Goal: Communication & Community: Answer question/provide support

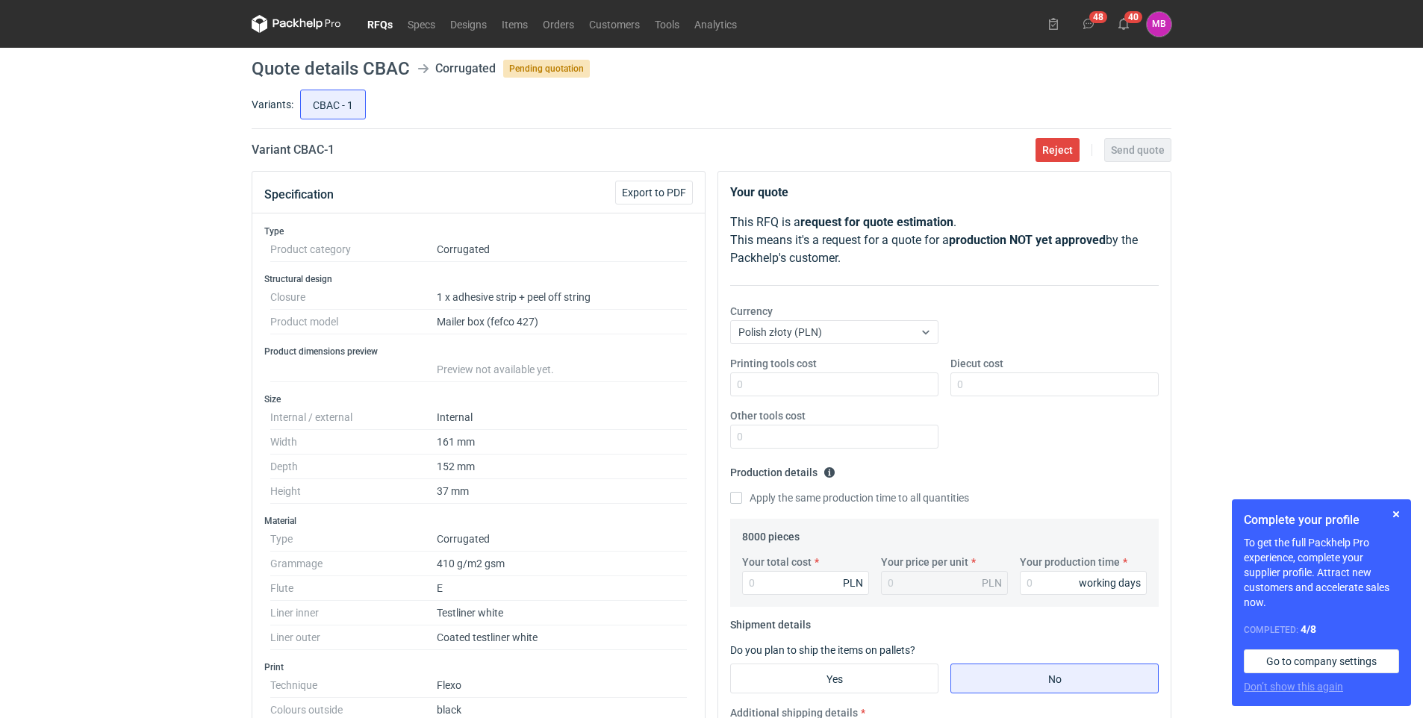
scroll to position [373, 0]
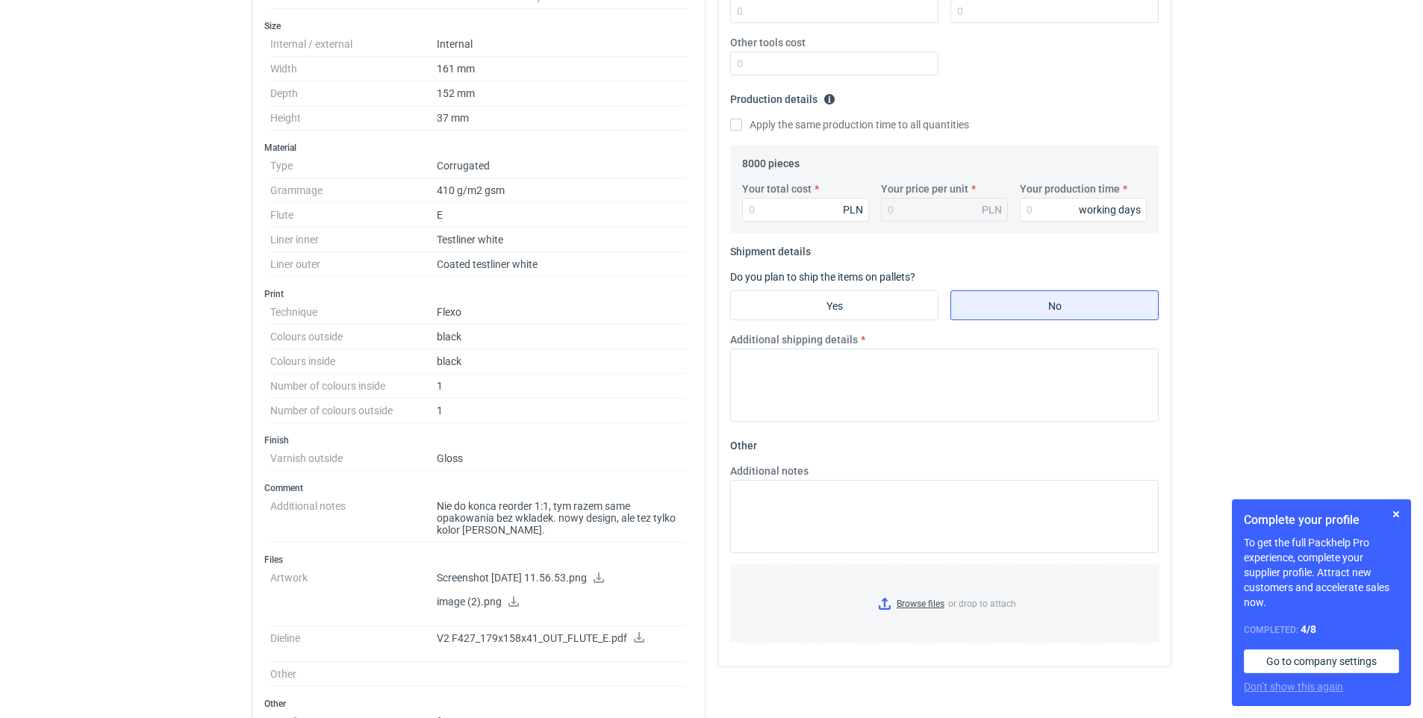
click at [634, 637] on icon at bounding box center [639, 637] width 12 height 10
click at [510, 601] on icon at bounding box center [514, 601] width 12 height 10
click at [564, 574] on p "Screenshot 2023-10-09 at 11.56.53.png" at bounding box center [562, 578] width 250 height 13
click at [604, 578] on icon at bounding box center [598, 578] width 10 height 10
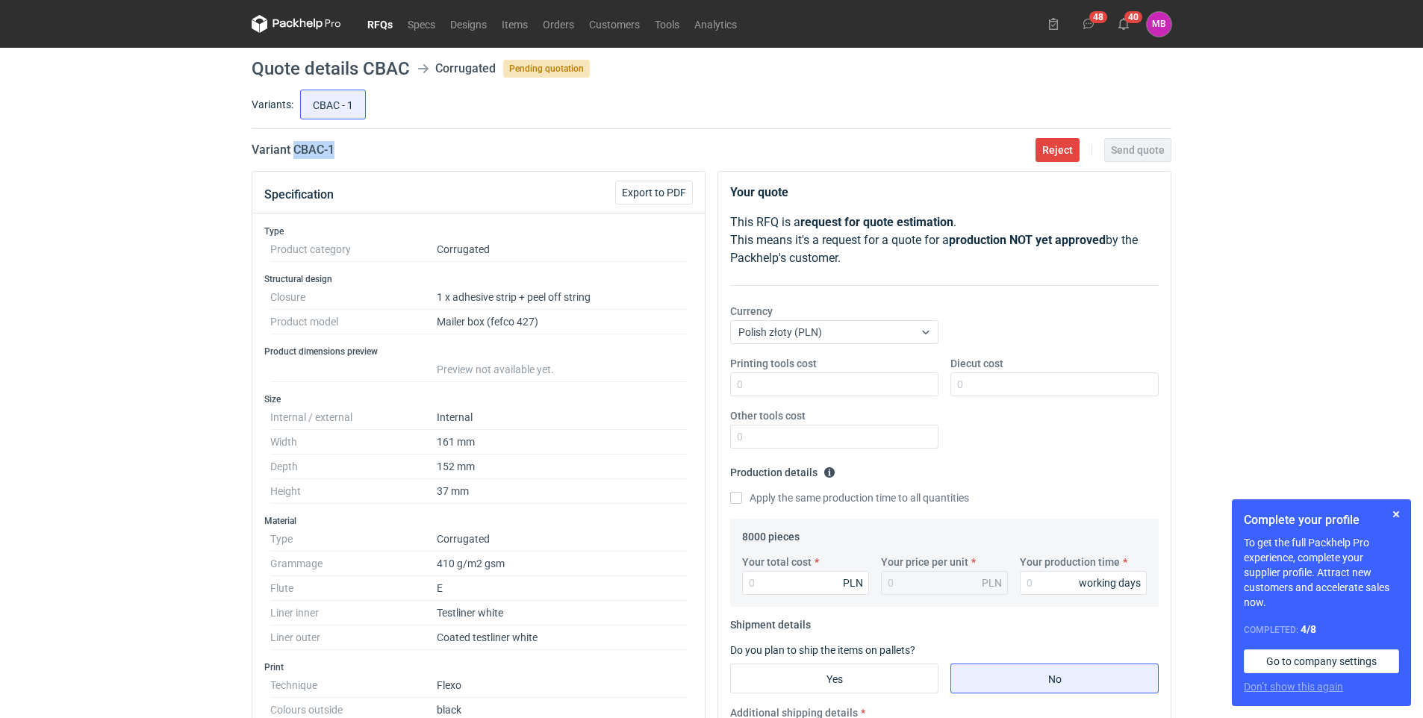
drag, startPoint x: 314, startPoint y: 149, endPoint x: 340, endPoint y: 151, distance: 26.9
click at [334, 151] on h2 "Variant CBAC - 1" at bounding box center [293, 150] width 83 height 18
copy h2 "CBAC - 1"
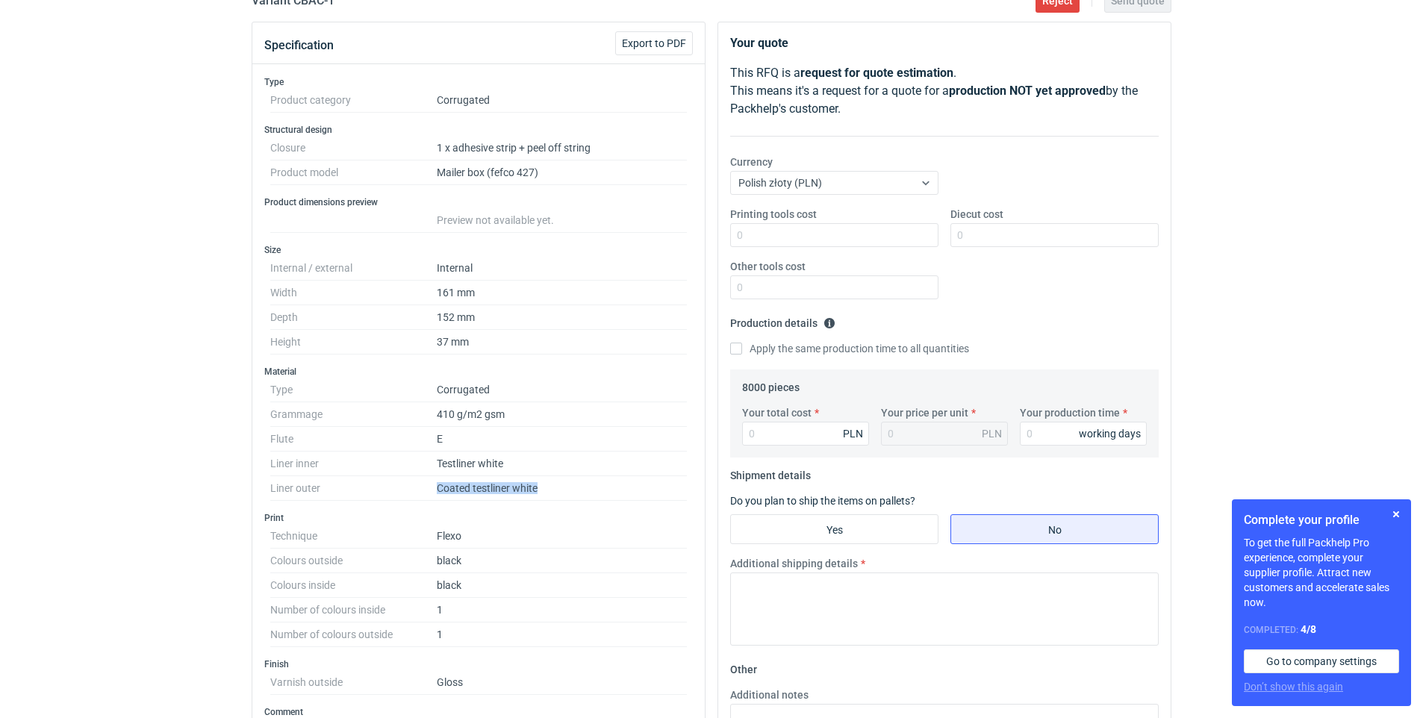
drag, startPoint x: 436, startPoint y: 488, endPoint x: 555, endPoint y: 488, distance: 118.7
click at [555, 488] on dl "Type Corrugated Grammage 410 g/m2 gsm Flute E Liner inner Testliner white Liner…" at bounding box center [478, 439] width 417 height 123
copy dl "Coated testliner white"
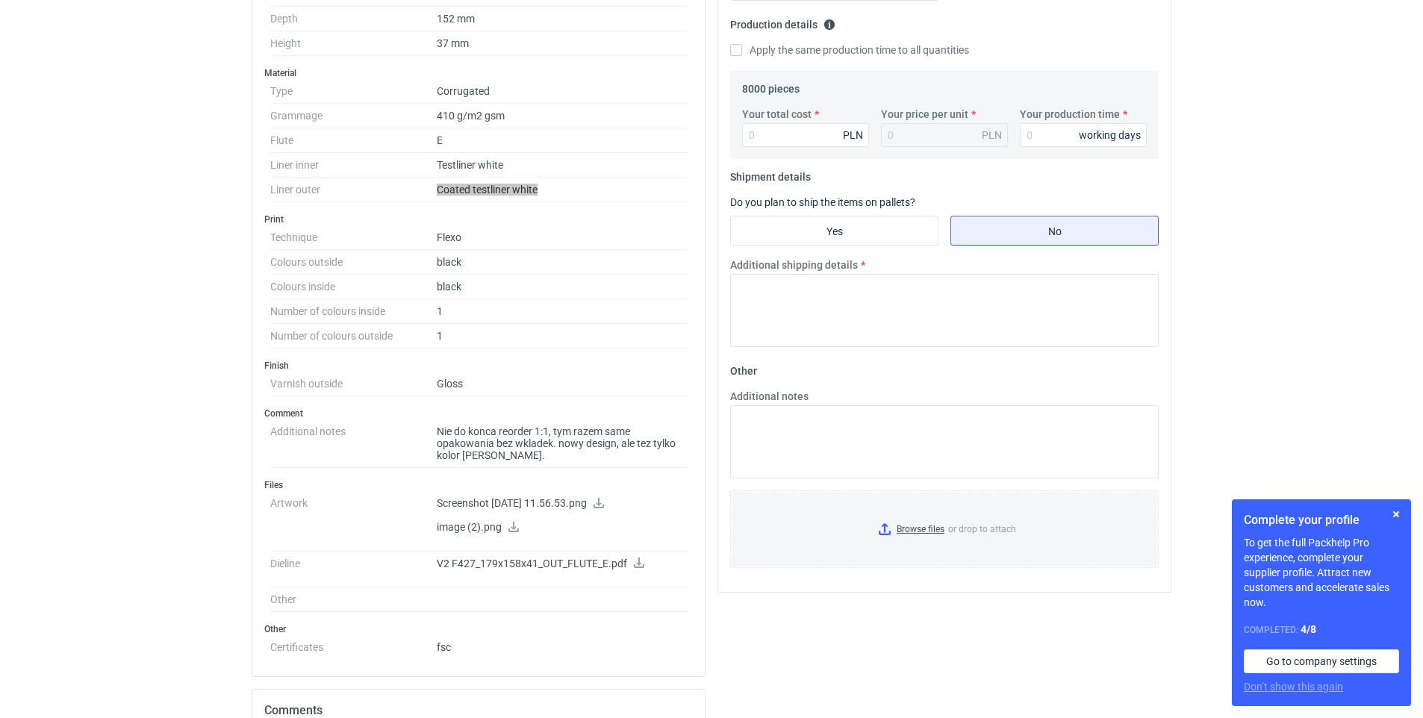
scroll to position [746, 0]
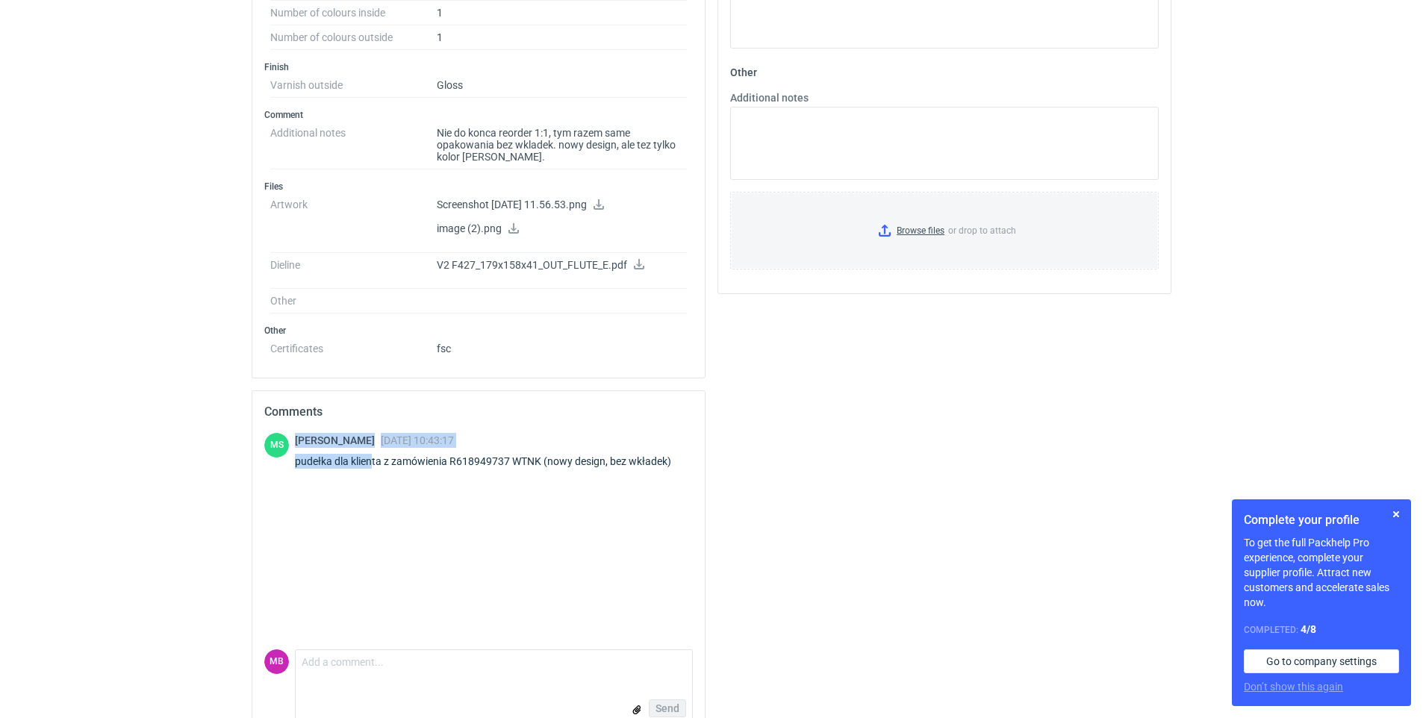
drag, startPoint x: 290, startPoint y: 463, endPoint x: 372, endPoint y: 464, distance: 82.9
click at [372, 464] on div "MS Maciej Sikora 11 Aug 2025 10:43:17 pudełka dla klienta z zamówienia R6189497…" at bounding box center [478, 454] width 428 height 42
drag, startPoint x: 372, startPoint y: 464, endPoint x: 502, endPoint y: 488, distance: 132.1
click at [503, 491] on div "MS Maciej Sikora 11 Aug 2025 10:43:17 pudełka dla klienta z zamówienia R6189497…" at bounding box center [478, 541] width 428 height 216
drag, startPoint x: 511, startPoint y: 461, endPoint x: 673, endPoint y: 460, distance: 162.0
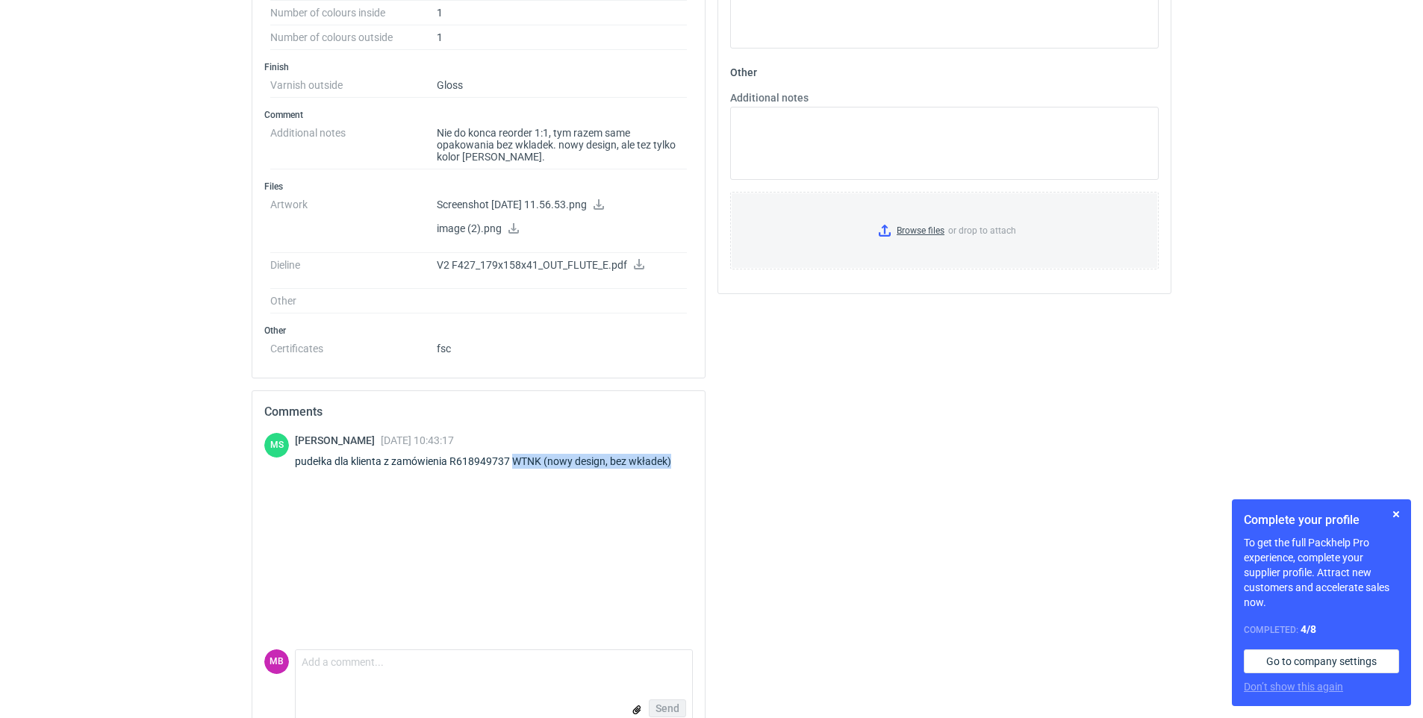
click at [673, 460] on div "pudełka dla klienta z zamówienia R618949737 WTNK (nowy design, bez wkładek)" at bounding box center [492, 461] width 394 height 15
copy div "WTNK (nowy design, bez wkładek)"
drag, startPoint x: 574, startPoint y: 142, endPoint x: 677, endPoint y: 155, distance: 103.9
click at [677, 155] on dd "Nie do konca reorder 1:1, tym razem same opakowania bez wkladek. nowy design, a…" at bounding box center [562, 145] width 250 height 49
copy dd "owy design, ale tez tylko kolor czarny."
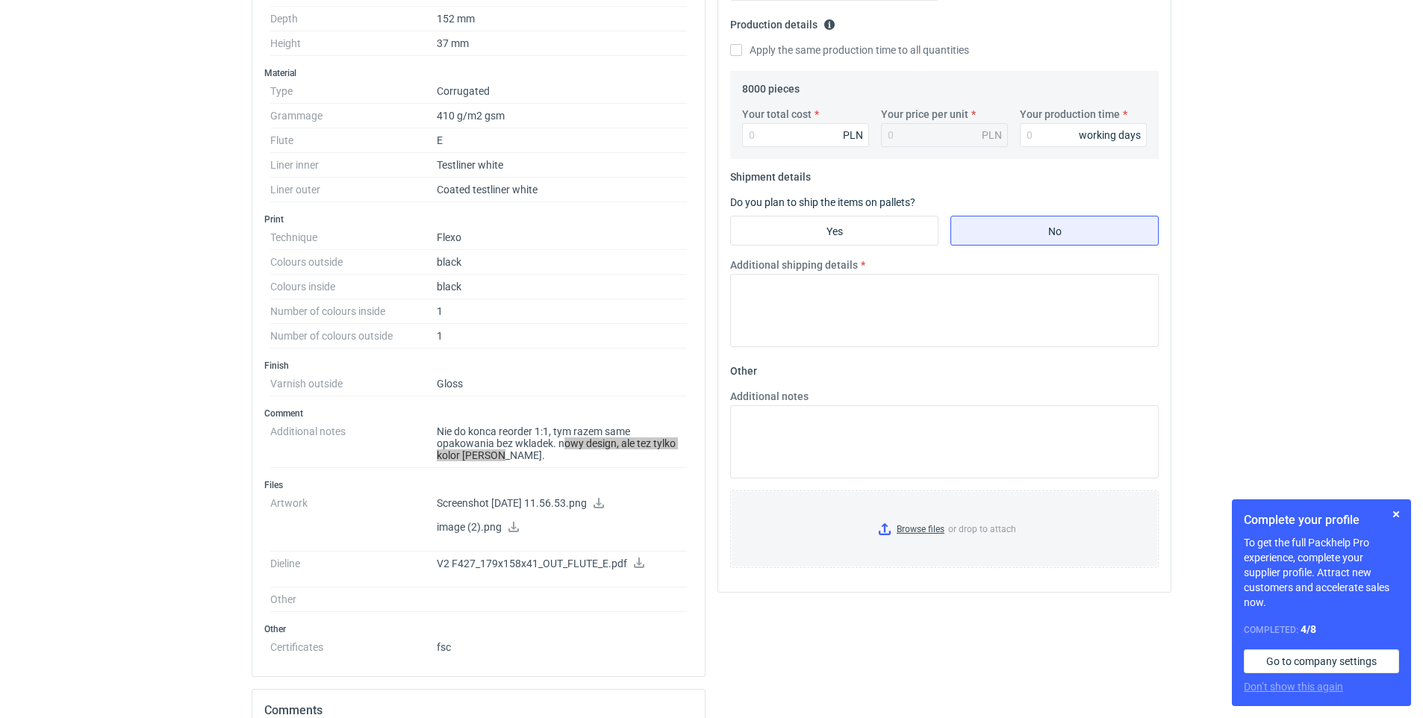
scroll to position [672, 0]
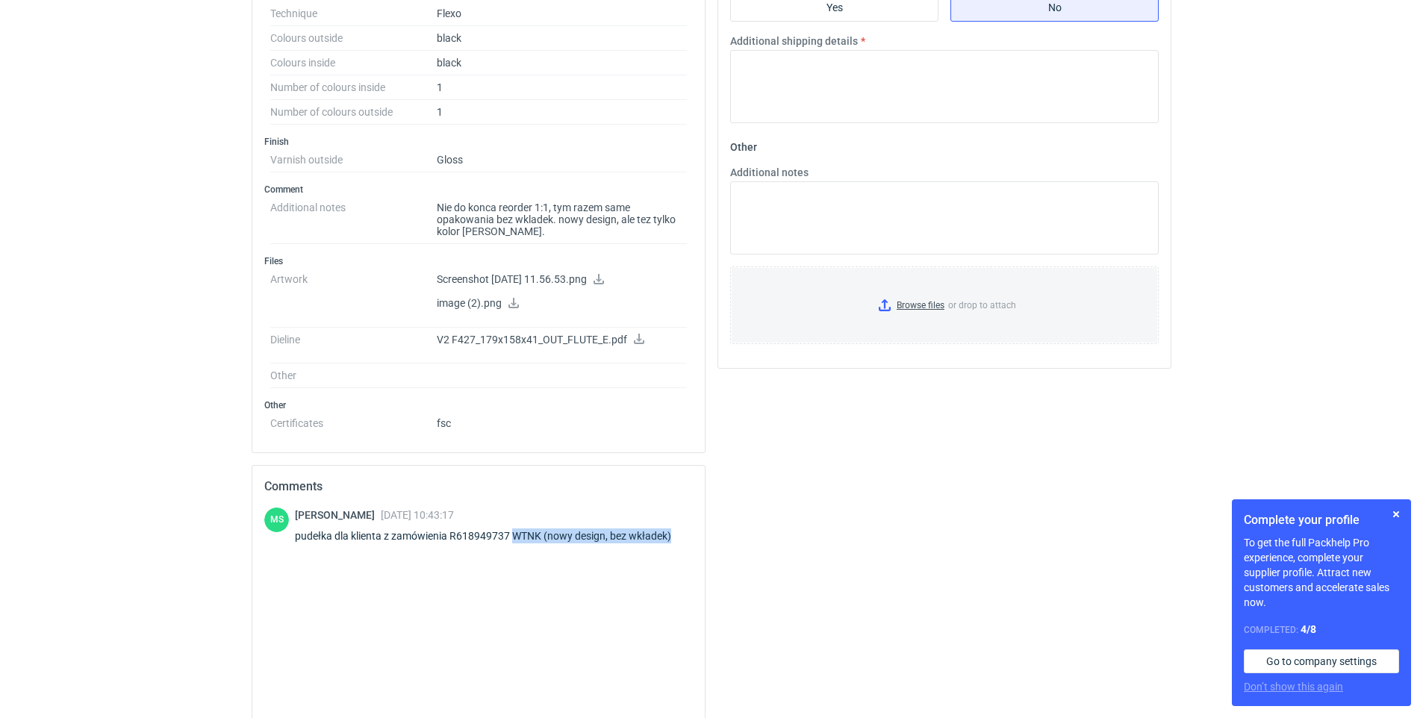
drag, startPoint x: 516, startPoint y: 534, endPoint x: 680, endPoint y: 532, distance: 164.2
click at [680, 532] on div "pudełka dla klienta z zamówienia R618949737 WTNK (nowy design, bez wkładek)" at bounding box center [492, 535] width 394 height 15
copy div "WTNK (nowy design, bez wkładek)"
drag, startPoint x: 556, startPoint y: 220, endPoint x: 641, endPoint y: 224, distance: 85.2
click at [641, 224] on dd "Nie do konca reorder 1:1, tym razem same opakowania bez wkladek. nowy design, a…" at bounding box center [562, 220] width 250 height 49
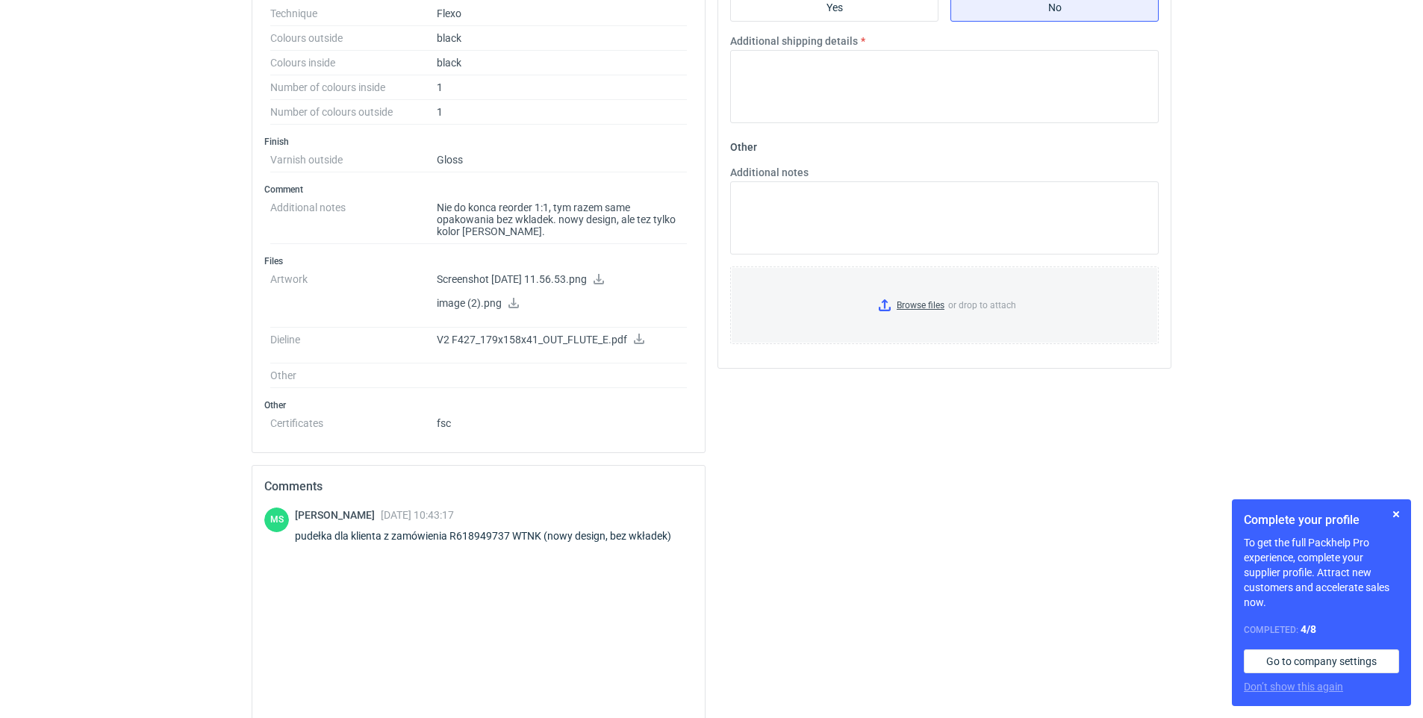
click at [644, 223] on dd "Nie do konca reorder 1:1, tym razem same opakowania bez wkladek. nowy design, a…" at bounding box center [562, 220] width 250 height 49
drag, startPoint x: 622, startPoint y: 219, endPoint x: 623, endPoint y: 231, distance: 12.8
click at [623, 231] on dd "Nie do konca reorder 1:1, tym razem same opakowania bez wkladek. nowy design, a…" at bounding box center [562, 220] width 250 height 49
copy dd "ale tez tylko kolor czarny."
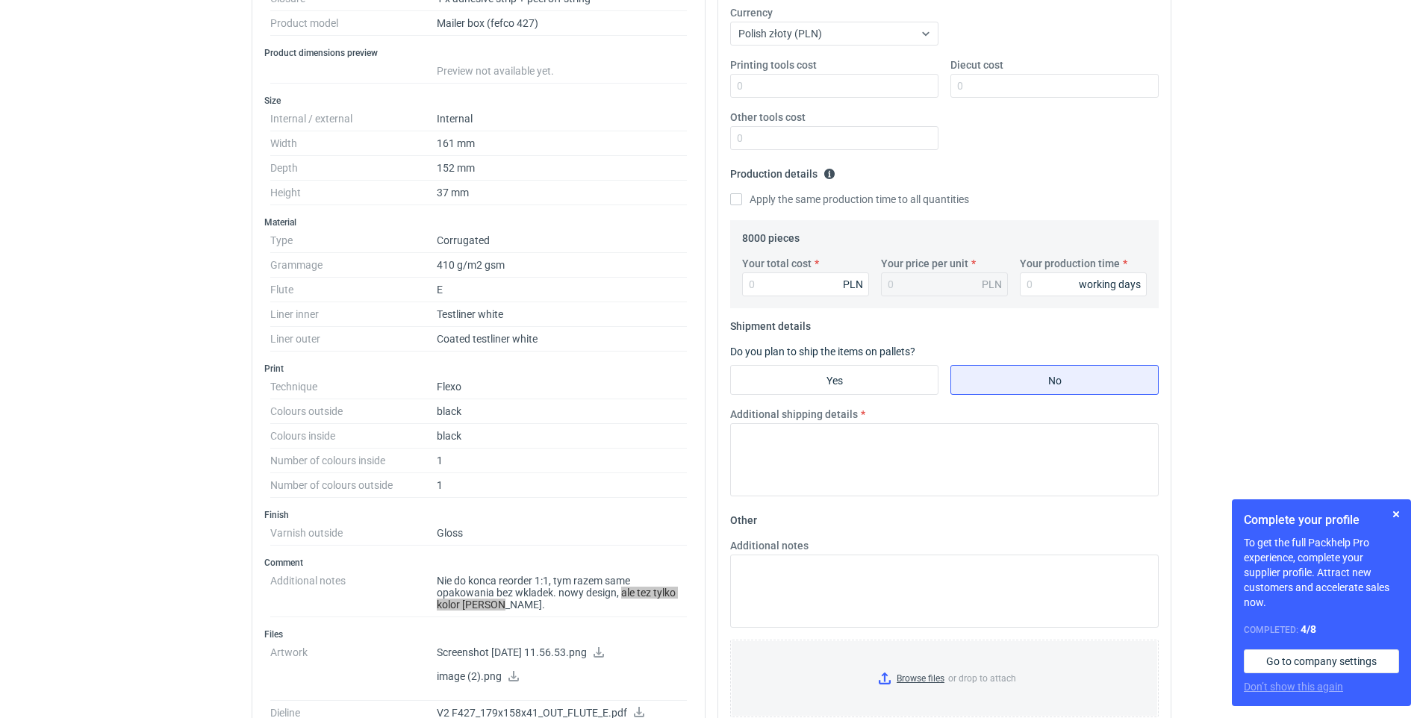
scroll to position [0, 0]
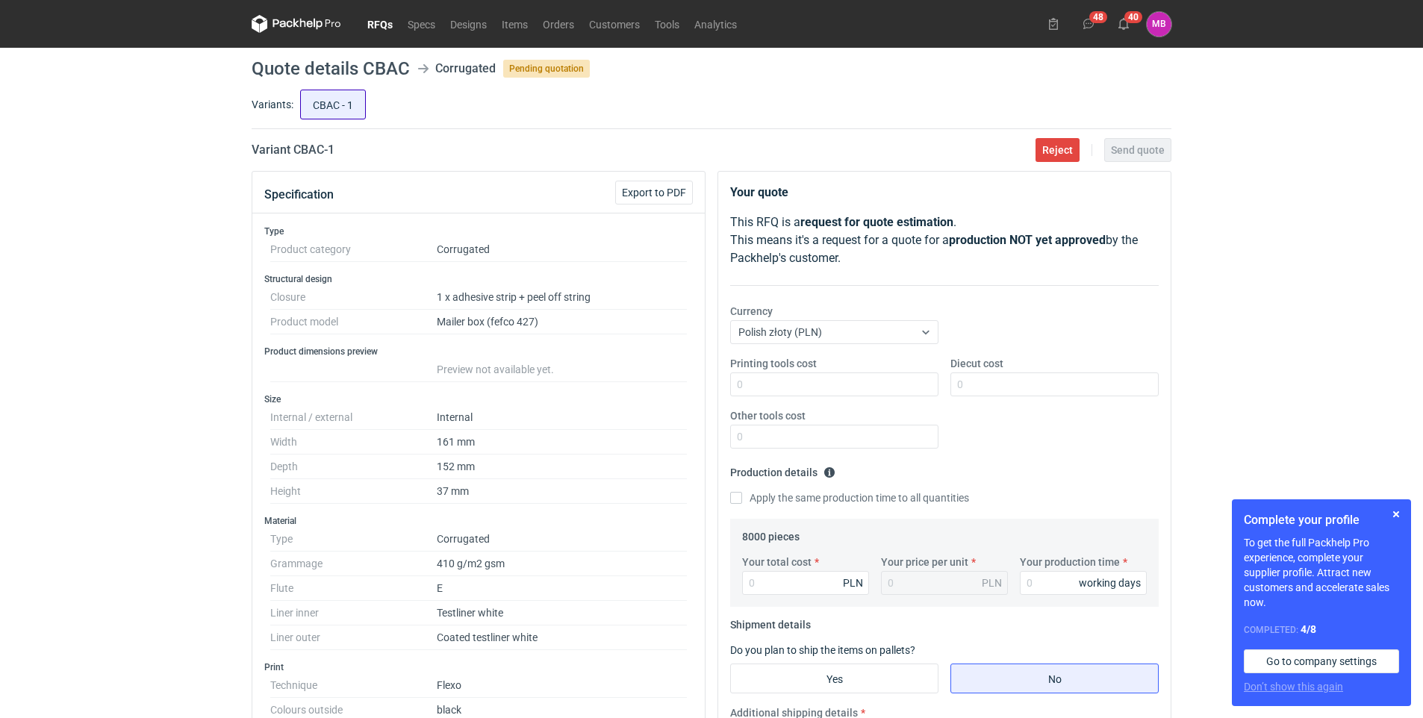
click at [308, 105] on input "CBAC - 1" at bounding box center [333, 104] width 64 height 28
radio input "true"
drag, startPoint x: 308, startPoint y: 105, endPoint x: 364, endPoint y: 108, distance: 56.1
click at [364, 108] on input "CBAC - 1" at bounding box center [333, 104] width 64 height 28
drag, startPoint x: 364, startPoint y: 108, endPoint x: 345, endPoint y: 155, distance: 50.6
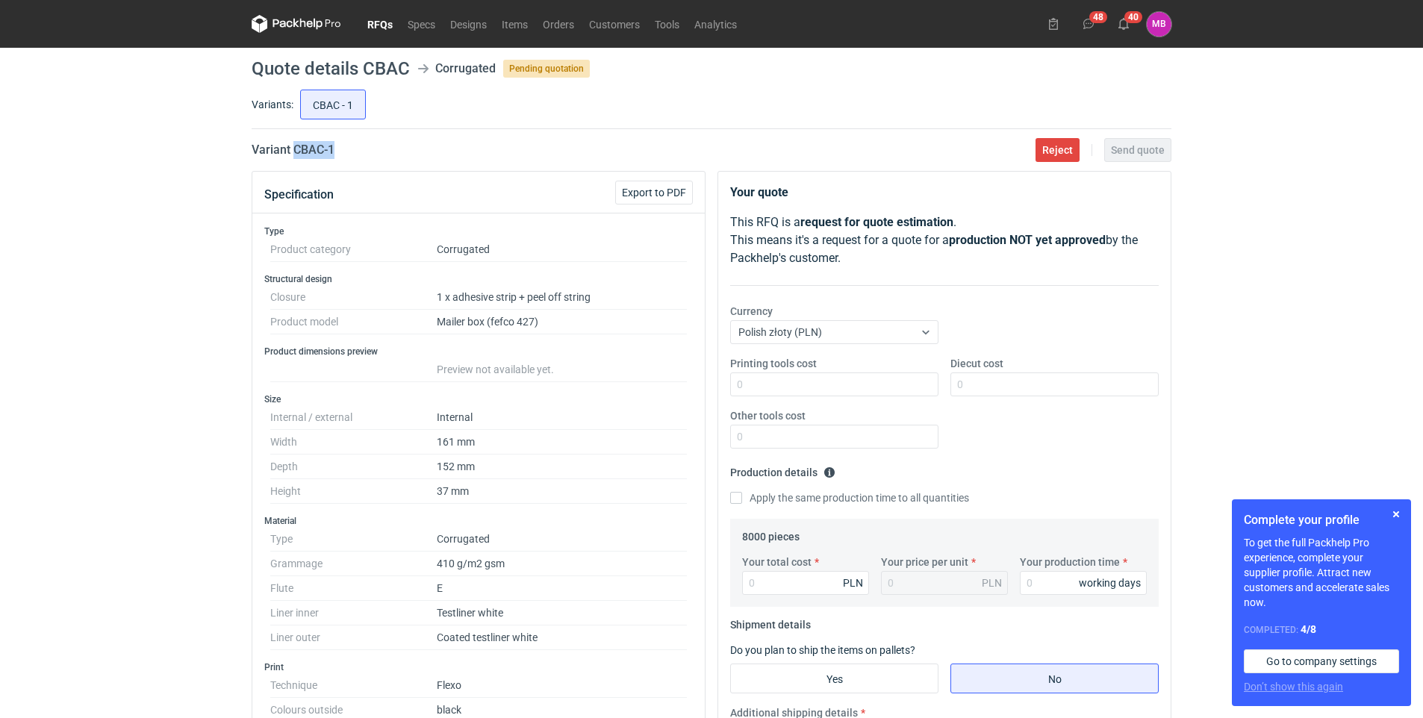
click at [345, 155] on div "Variant CBAC - 1 Reject Send quote" at bounding box center [712, 150] width 920 height 18
copy h2 "CBAC - 1"
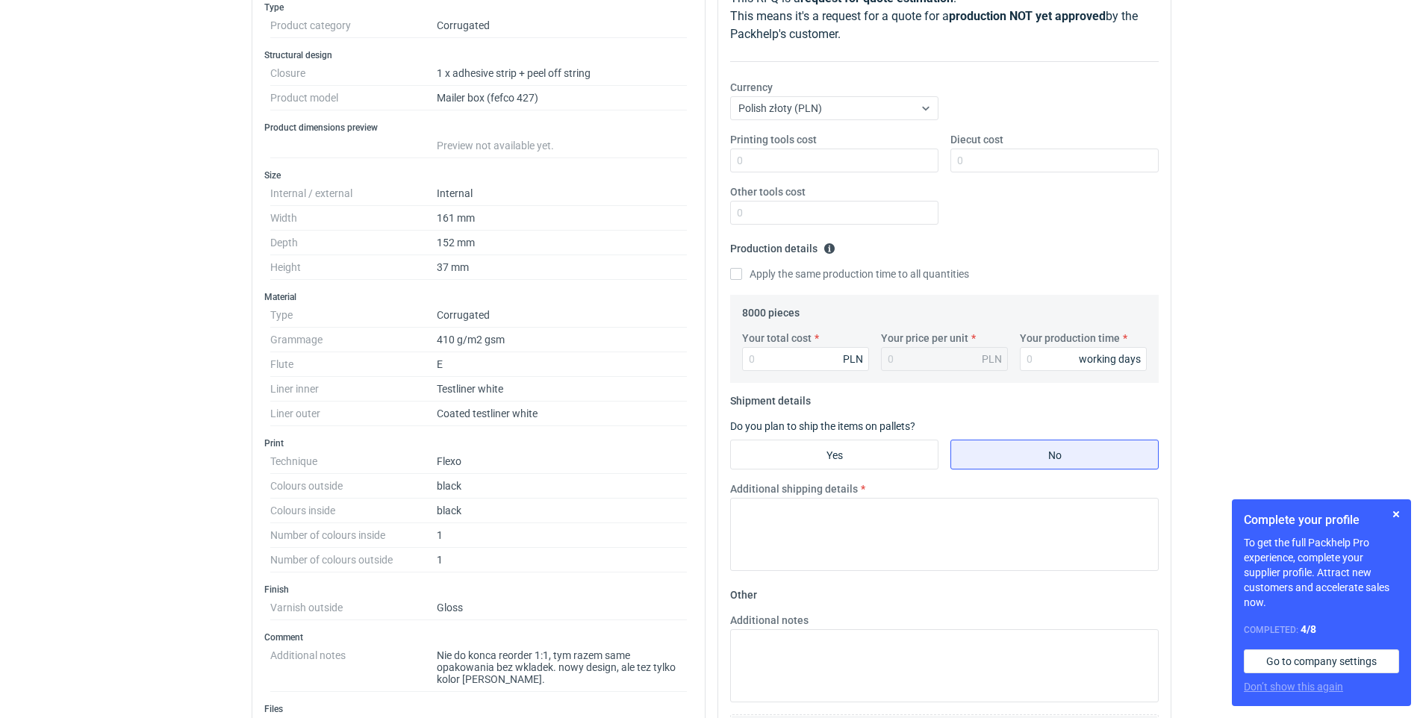
scroll to position [373, 0]
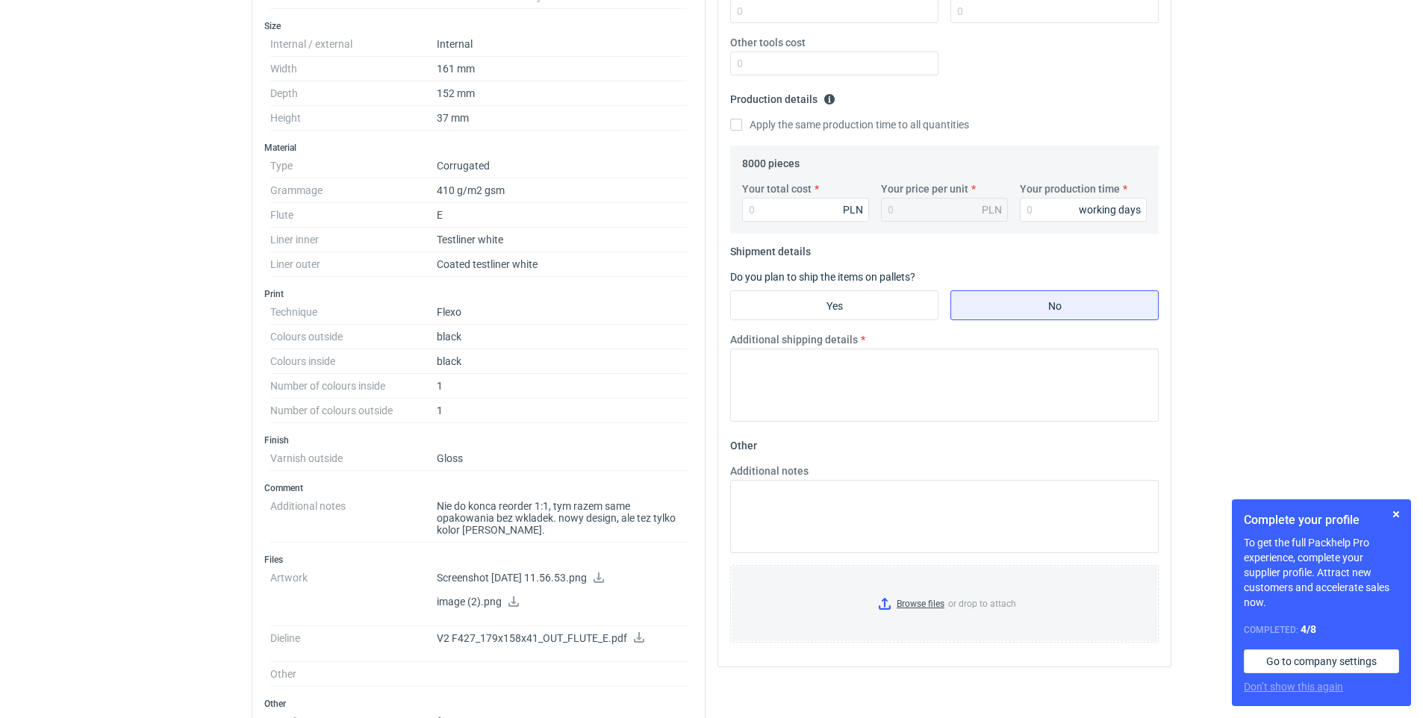
click at [605, 582] on link at bounding box center [599, 579] width 12 height 12
click at [509, 602] on icon at bounding box center [514, 601] width 12 height 10
click at [637, 639] on icon at bounding box center [639, 637] width 10 height 10
click at [634, 636] on icon at bounding box center [639, 637] width 12 height 10
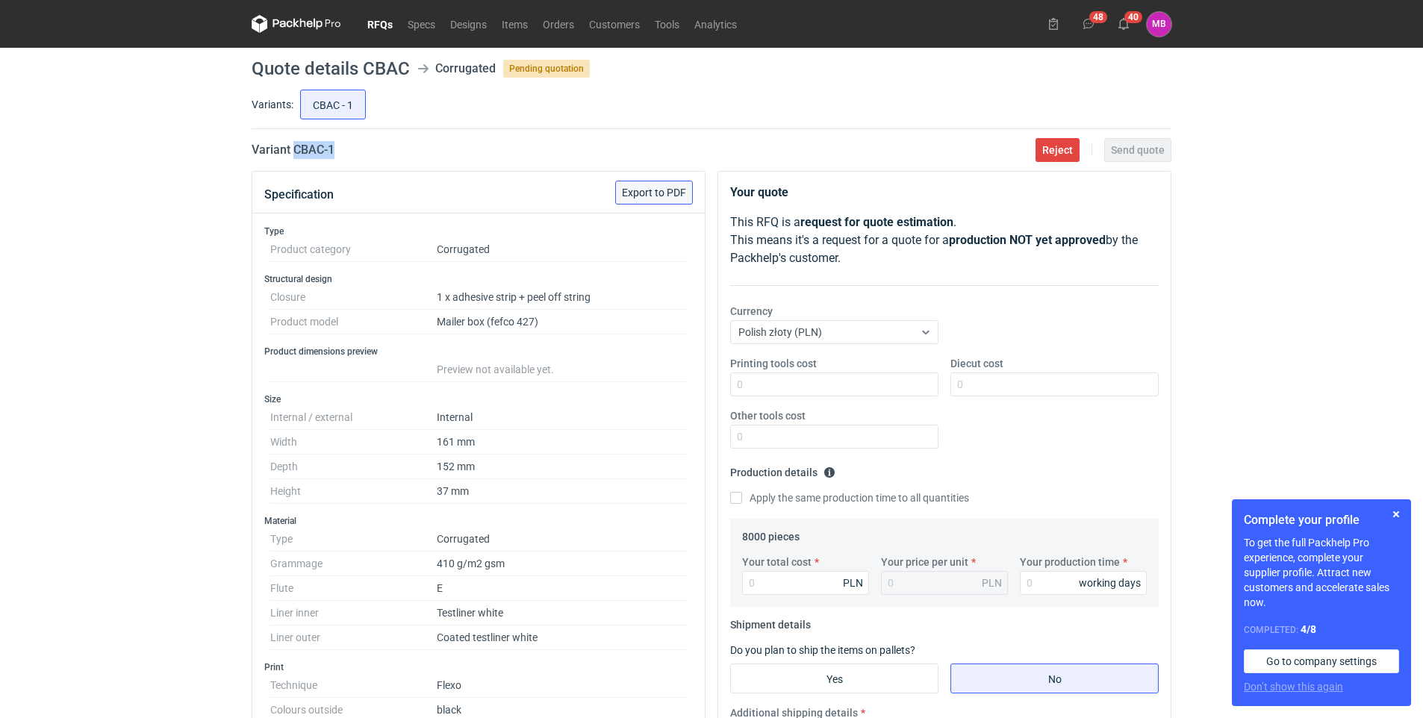
click at [630, 202] on button "Export to PDF" at bounding box center [654, 193] width 78 height 24
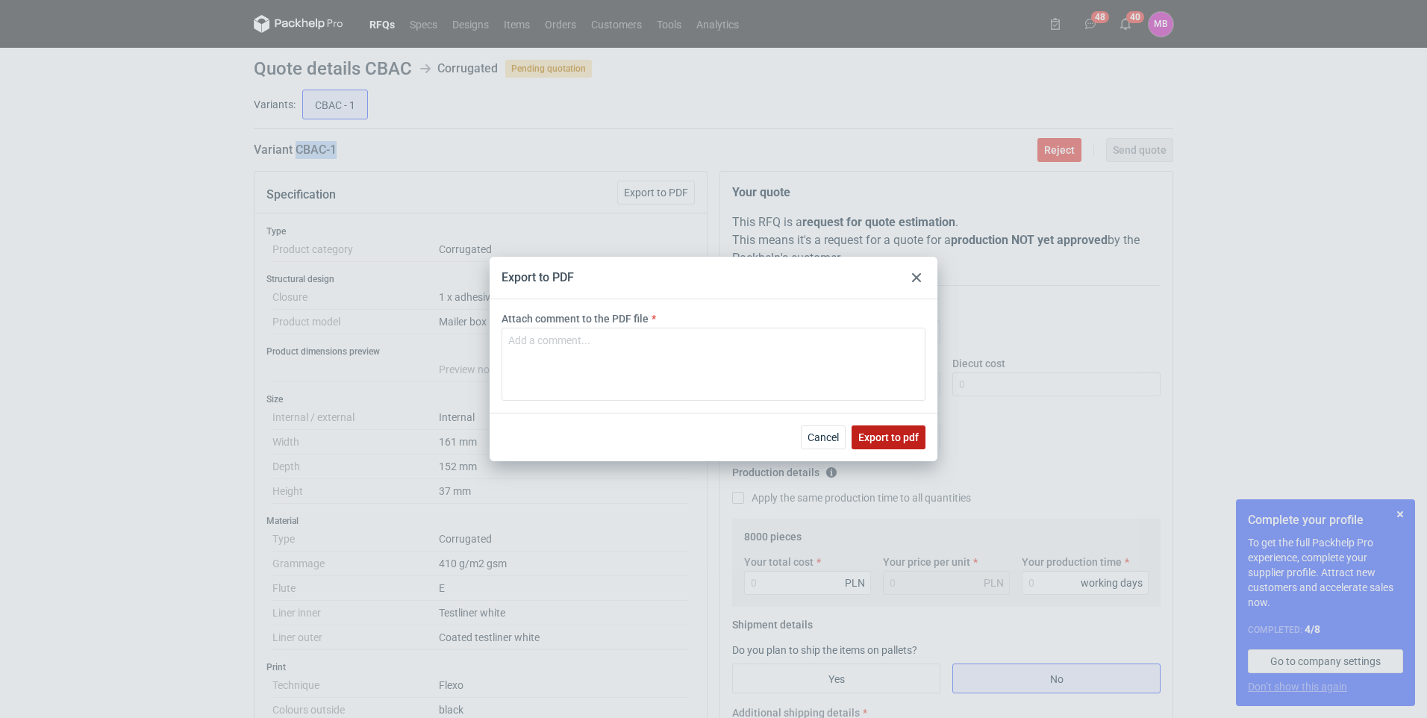
click at [860, 433] on span "Export to pdf" at bounding box center [888, 437] width 60 height 10
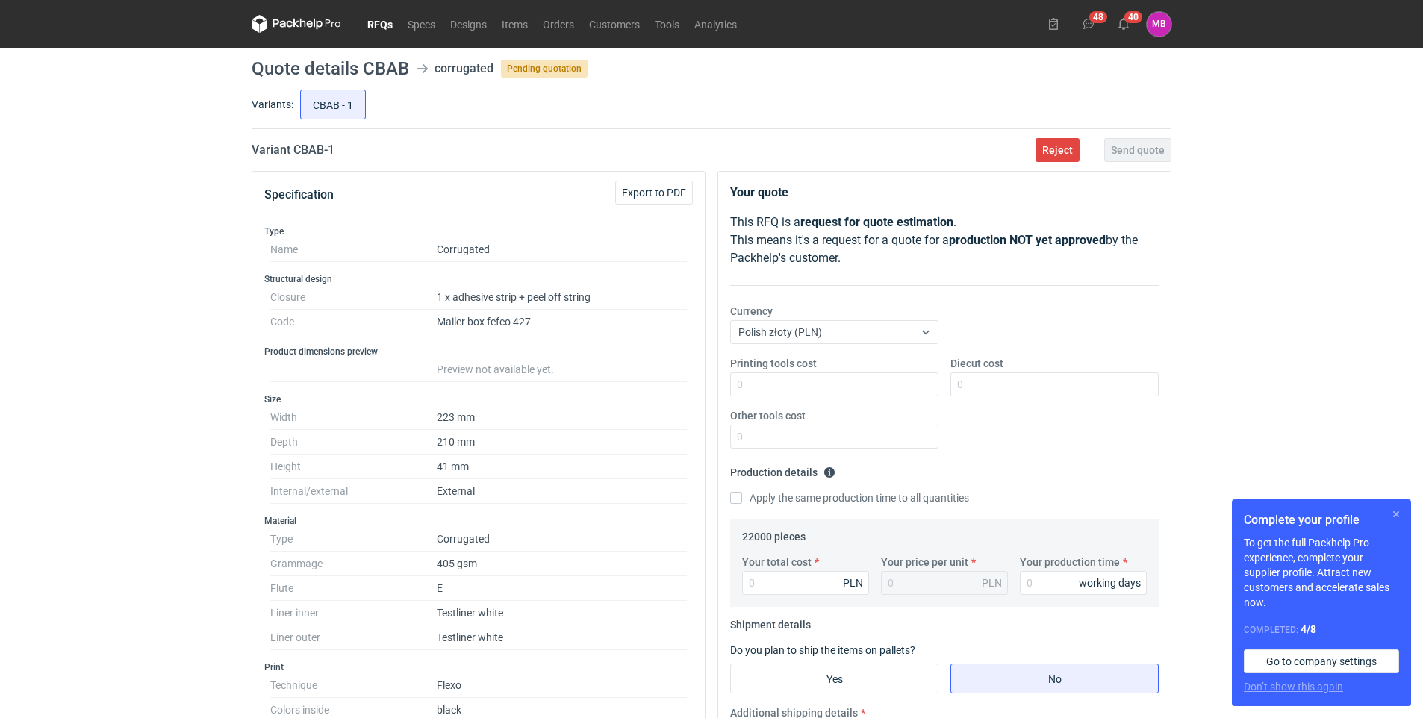
click at [1398, 511] on button "button" at bounding box center [1396, 514] width 18 height 18
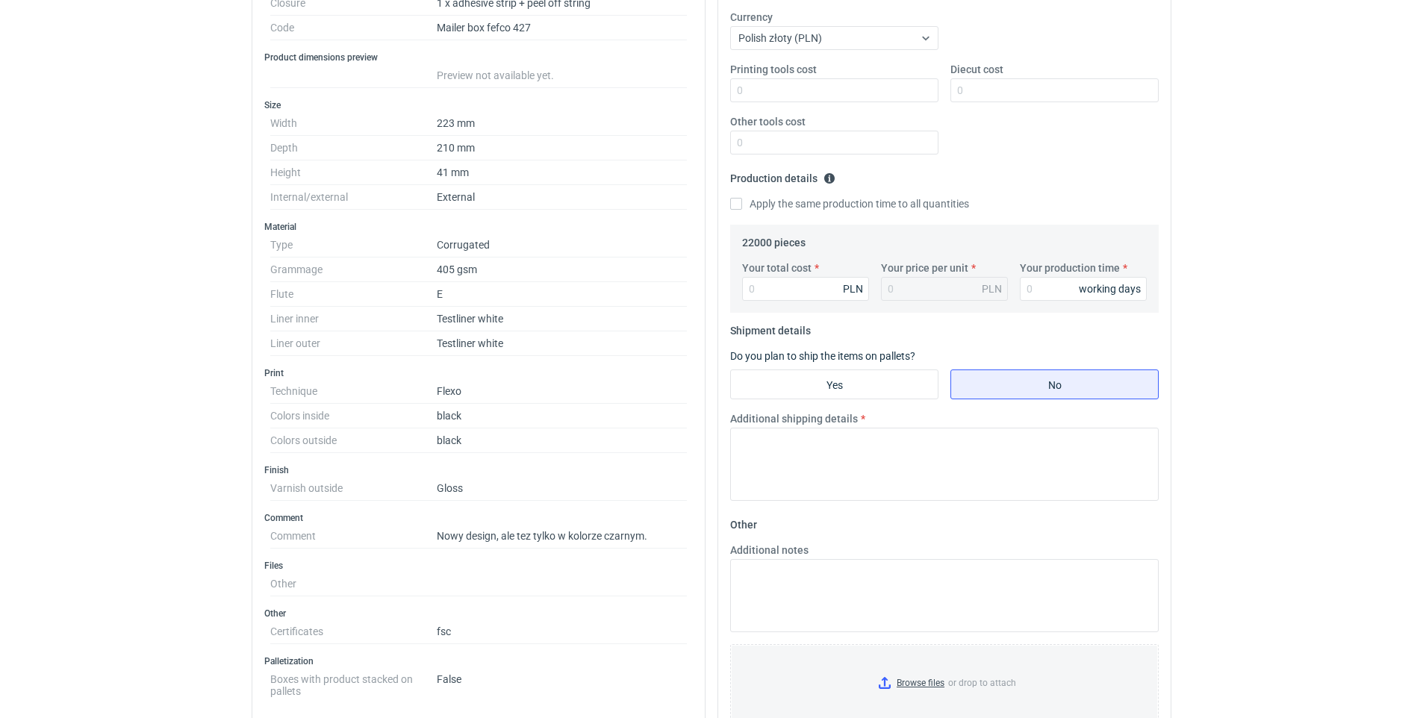
scroll to position [667, 0]
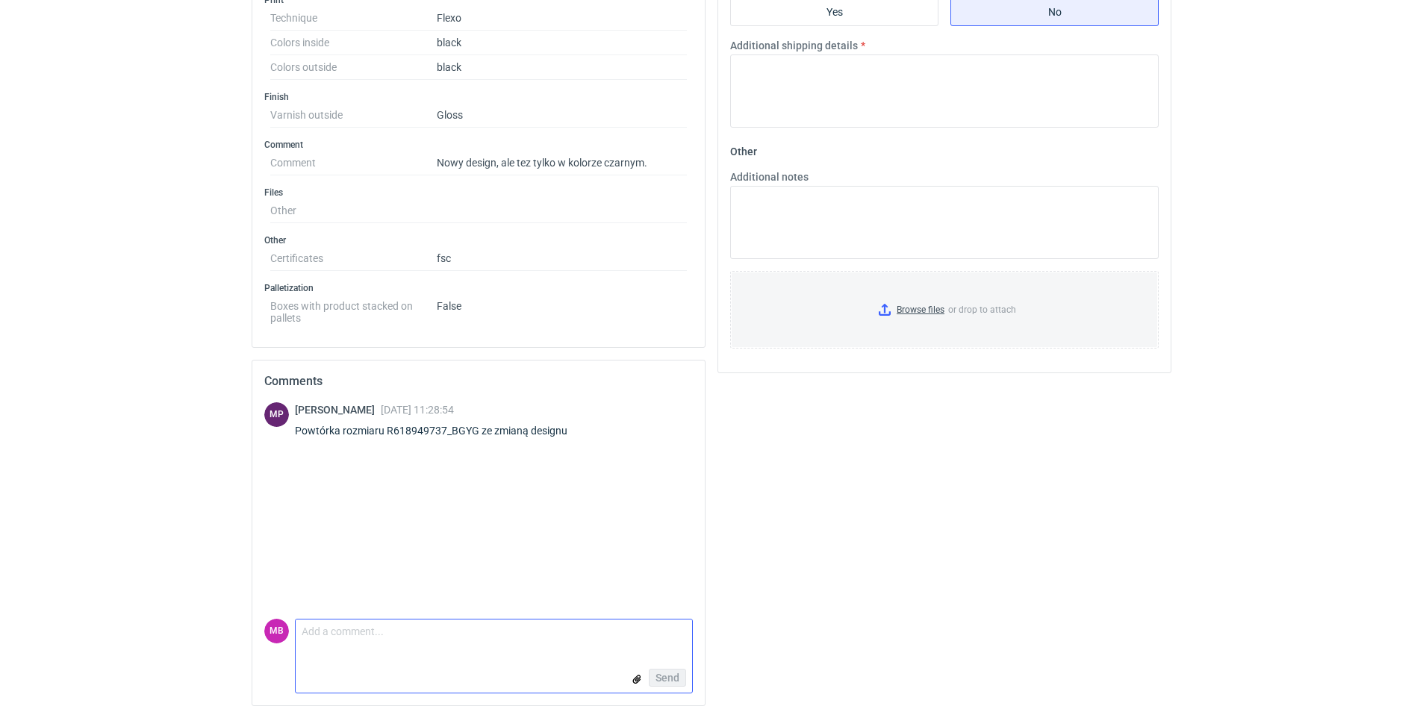
click at [350, 640] on textarea "Comment message" at bounding box center [494, 635] width 396 height 31
type textarea "d"
type textarea "dZ"
type textarea "Dzień dobry [PERSON_NAME], czy tutaj tekturka zotaje jak w BGYG 3E410C3 (POWLEK…"
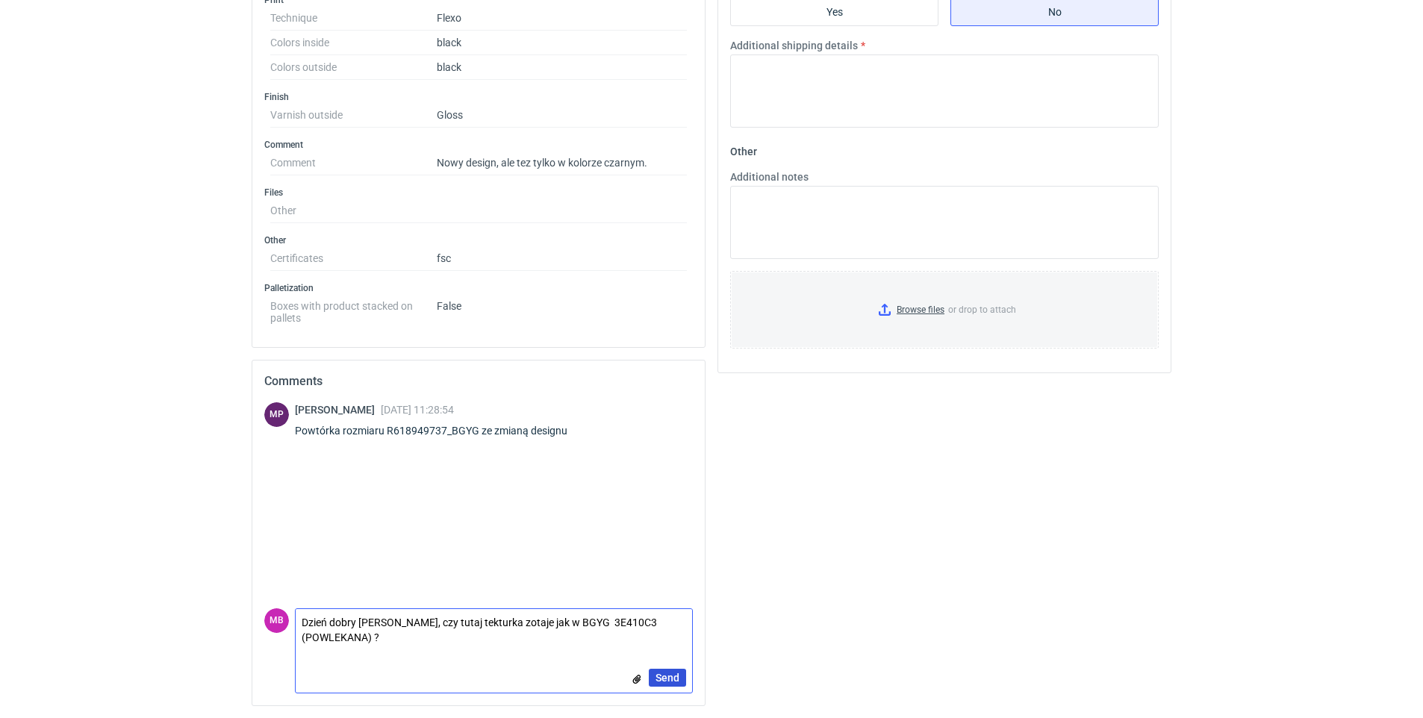
click at [664, 676] on span "Send" at bounding box center [667, 678] width 24 height 10
